Goal: Transaction & Acquisition: Download file/media

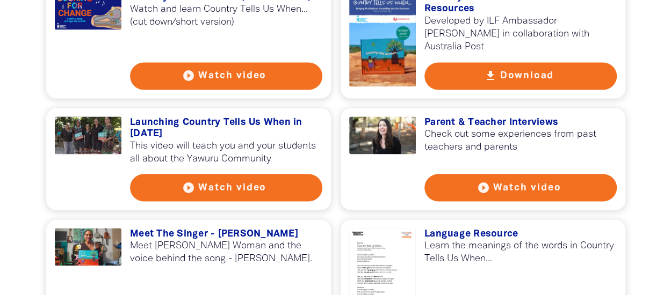
scroll to position [967, 0]
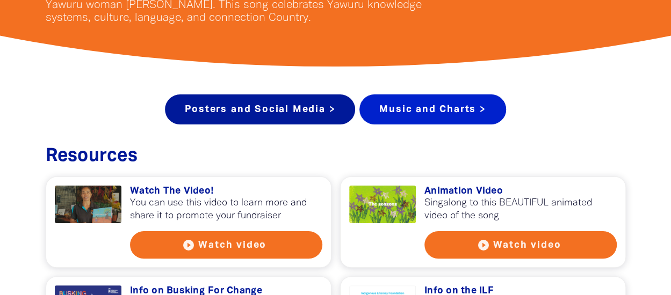
click at [466, 106] on link "Music and Charts >" at bounding box center [432, 110] width 146 height 30
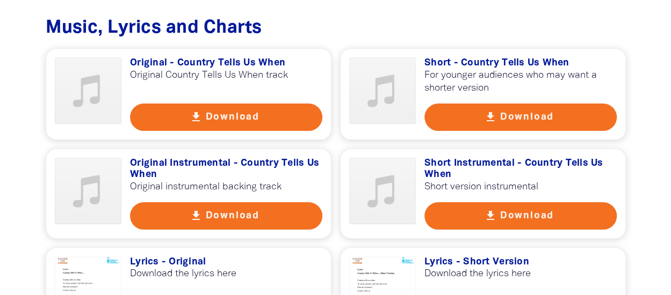
click at [245, 104] on button "get_app Download" at bounding box center [226, 117] width 192 height 27
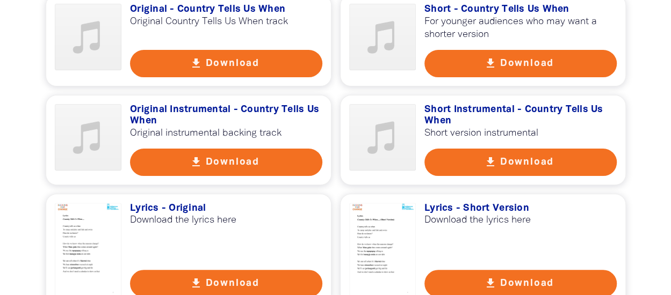
scroll to position [2134, 0]
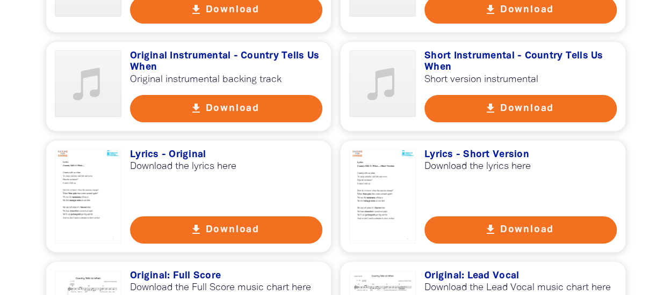
click at [505, 216] on button "get_app Download" at bounding box center [520, 229] width 192 height 27
click at [228, 216] on button "get_app Download" at bounding box center [226, 229] width 192 height 27
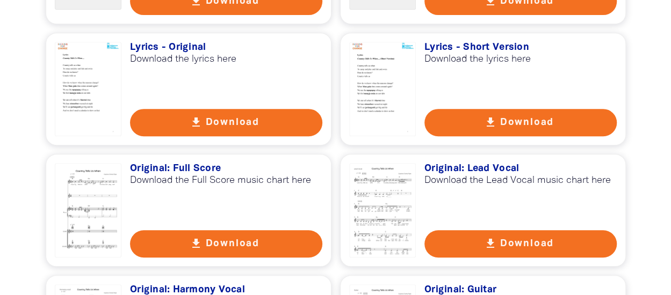
click at [512, 230] on button "get_app Download" at bounding box center [520, 243] width 192 height 27
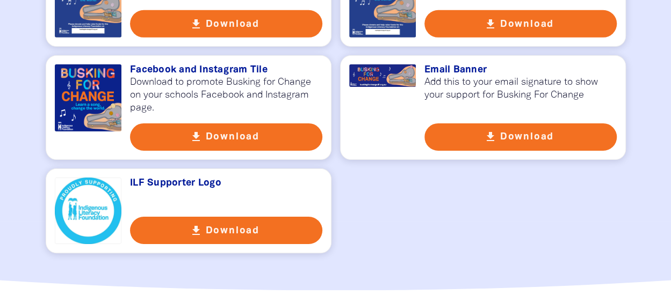
scroll to position [1650, 0]
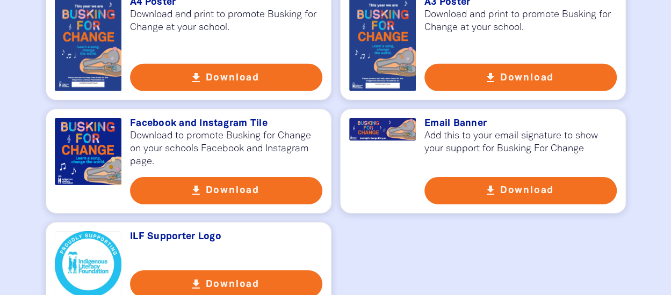
click at [227, 177] on button "get_app Download" at bounding box center [226, 190] width 192 height 27
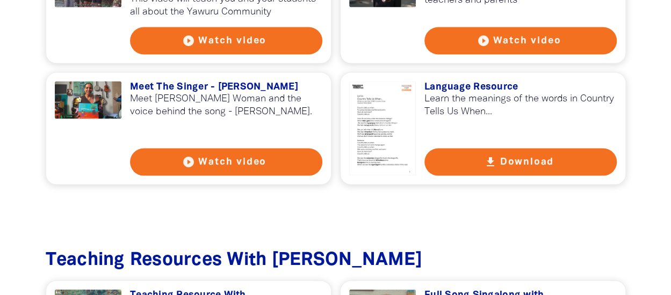
scroll to position [952, 0]
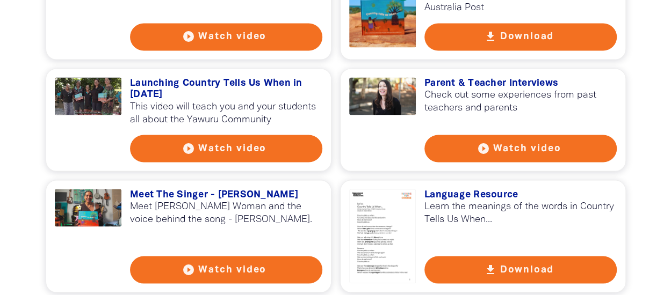
click at [219, 264] on button "play_circle_filled Watch video" at bounding box center [226, 269] width 192 height 27
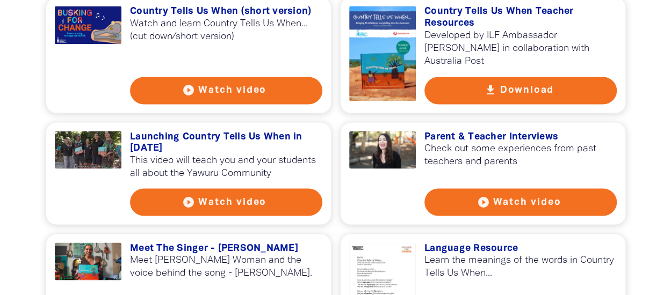
scroll to position [845, 0]
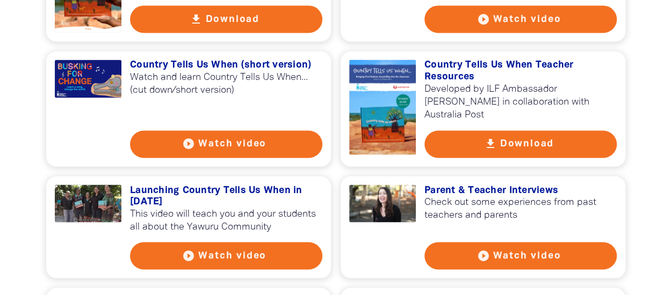
click at [538, 141] on button "get_app Download" at bounding box center [520, 144] width 192 height 27
click at [26, 119] on div "Posters and Social Media > Music and Charts > Resources﻿ get_app Watch The Vide…" at bounding box center [335, 18] width 644 height 850
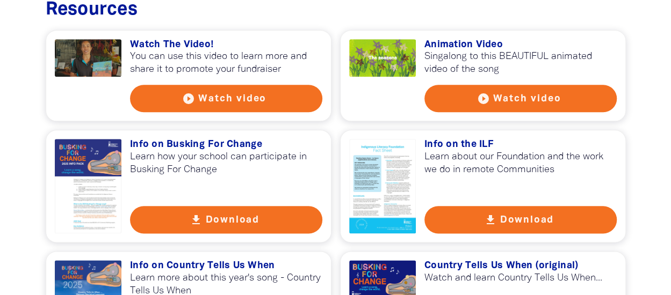
scroll to position [469, 0]
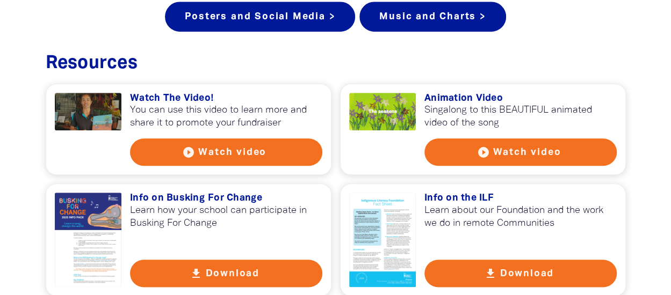
click at [508, 157] on button "play_circle_filled Watch video" at bounding box center [520, 152] width 192 height 27
